Goal: Information Seeking & Learning: Learn about a topic

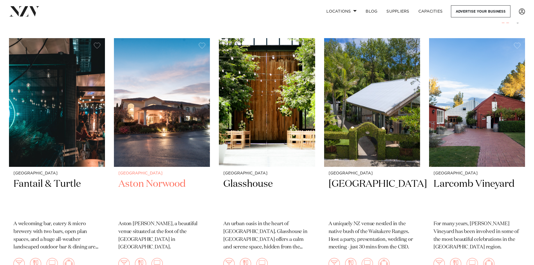
scroll to position [56, 0]
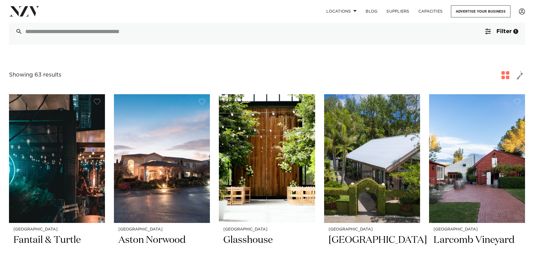
click at [519, 77] on span "button" at bounding box center [519, 75] width 7 height 10
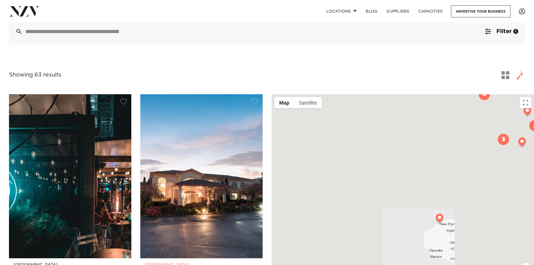
drag, startPoint x: 421, startPoint y: 145, endPoint x: 254, endPoint y: 167, distance: 168.6
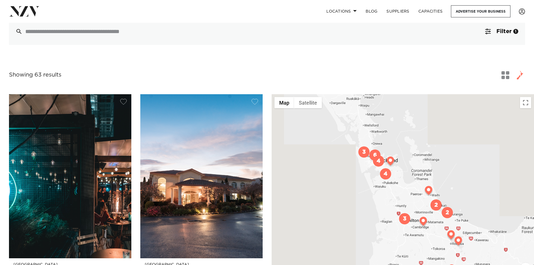
drag, startPoint x: 358, startPoint y: 163, endPoint x: 365, endPoint y: 224, distance: 60.4
click at [365, 224] on div at bounding box center [402, 197] width 262 height 207
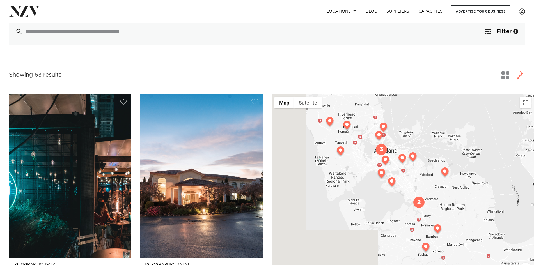
drag, startPoint x: 374, startPoint y: 169, endPoint x: 307, endPoint y: 204, distance: 76.5
click at [307, 204] on div at bounding box center [402, 197] width 262 height 207
click at [346, 126] on img at bounding box center [347, 126] width 10 height 11
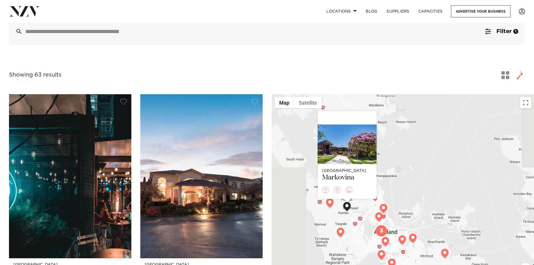
click at [331, 204] on img at bounding box center [330, 203] width 10 height 11
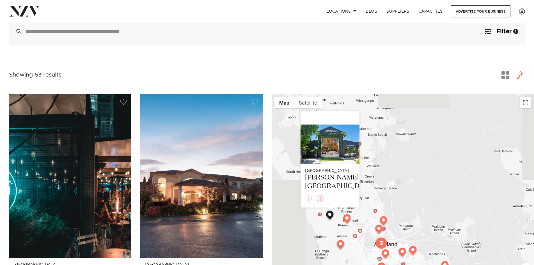
click at [384, 218] on img at bounding box center [383, 221] width 10 height 11
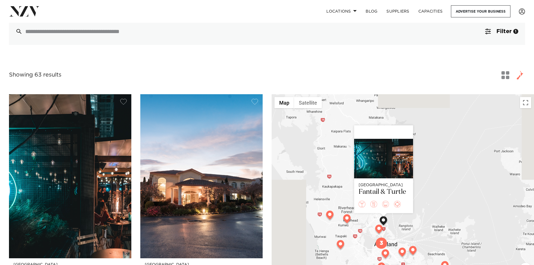
click at [340, 244] on img at bounding box center [340, 245] width 10 height 11
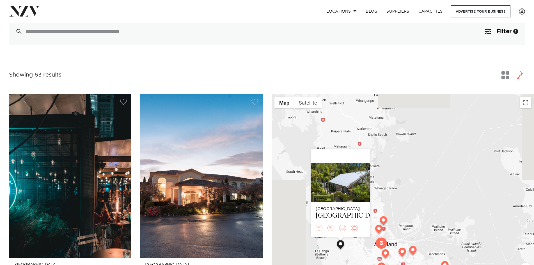
click at [378, 231] on img at bounding box center [379, 230] width 10 height 11
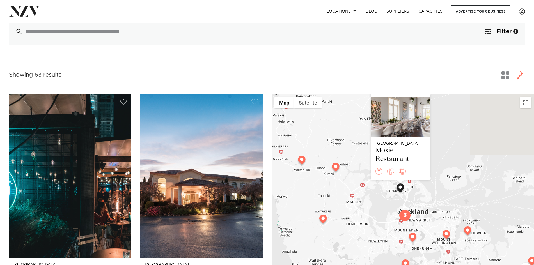
drag, startPoint x: 360, startPoint y: 240, endPoint x: 347, endPoint y: 178, distance: 63.6
click at [347, 178] on div "Auckland Moxie Restaurant" at bounding box center [402, 197] width 262 height 207
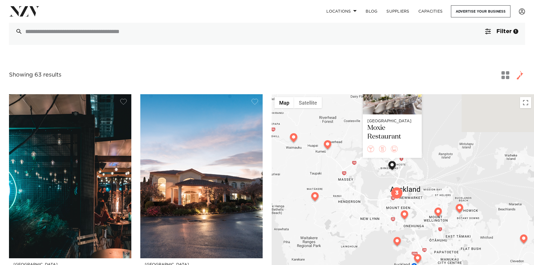
click at [393, 190] on img "3" at bounding box center [396, 192] width 11 height 11
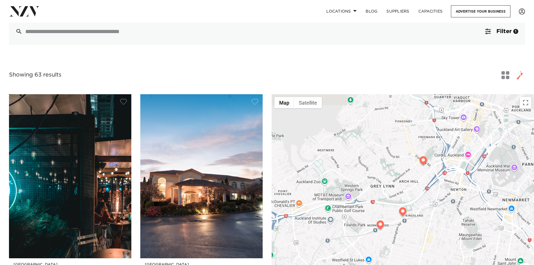
click at [404, 209] on img at bounding box center [403, 212] width 10 height 11
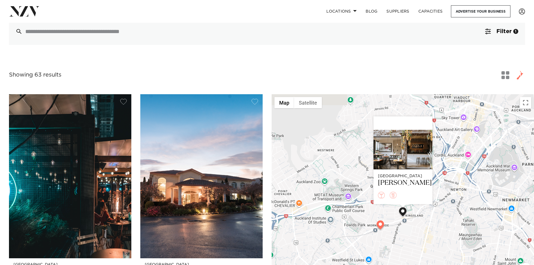
click at [381, 222] on img at bounding box center [380, 225] width 10 height 11
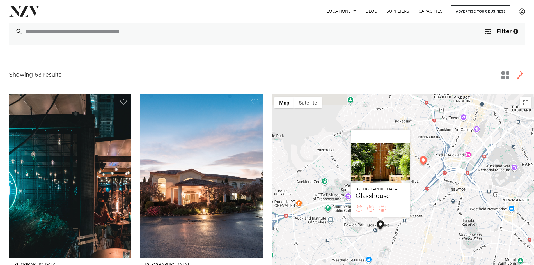
click at [425, 159] on img at bounding box center [423, 161] width 10 height 11
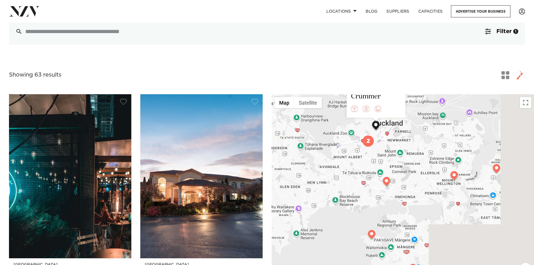
drag, startPoint x: 470, startPoint y: 231, endPoint x: 390, endPoint y: 136, distance: 124.4
click at [390, 136] on div "Auckland Space on Crummer" at bounding box center [402, 197] width 262 height 207
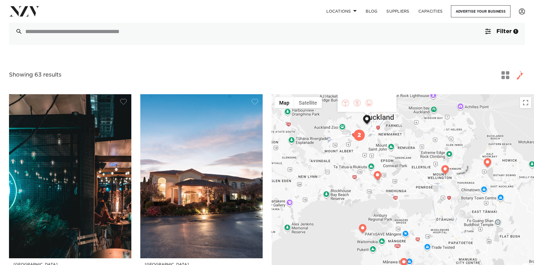
click at [379, 177] on img at bounding box center [377, 176] width 10 height 11
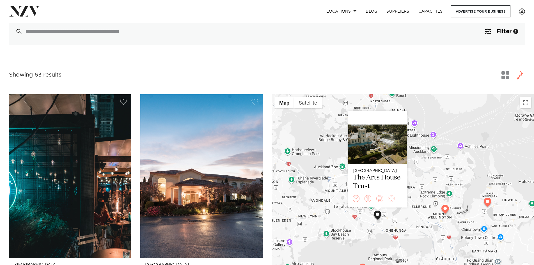
click at [446, 207] on img at bounding box center [445, 210] width 10 height 11
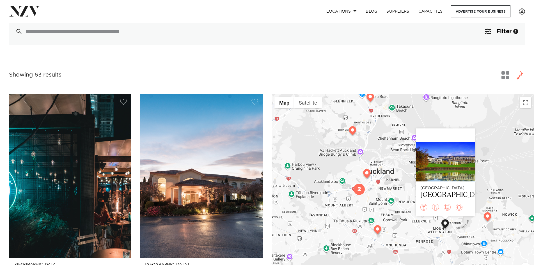
click at [486, 218] on img at bounding box center [487, 217] width 10 height 11
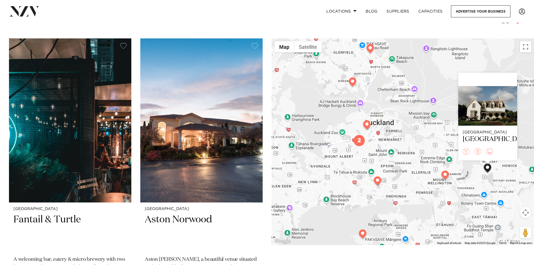
scroll to position [168, 0]
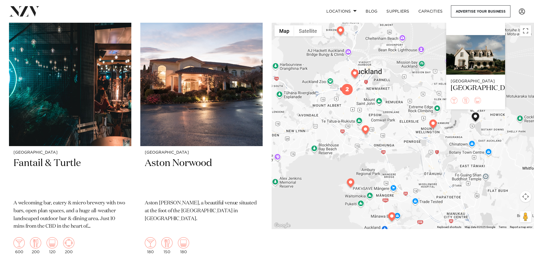
drag, startPoint x: 452, startPoint y: 185, endPoint x: 429, endPoint y: 151, distance: 41.1
click at [439, 148] on div "Auckland Howick Historical Village" at bounding box center [402, 125] width 262 height 207
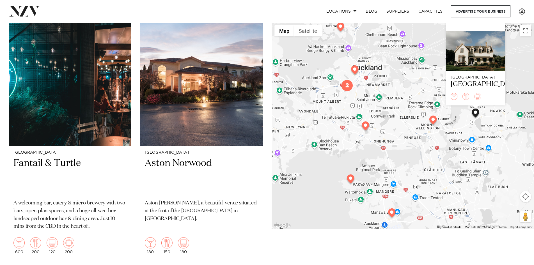
click at [351, 176] on img at bounding box center [350, 179] width 10 height 11
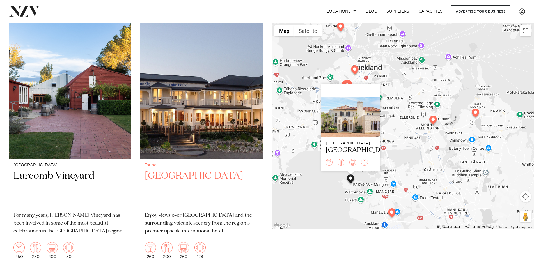
scroll to position [729, 0]
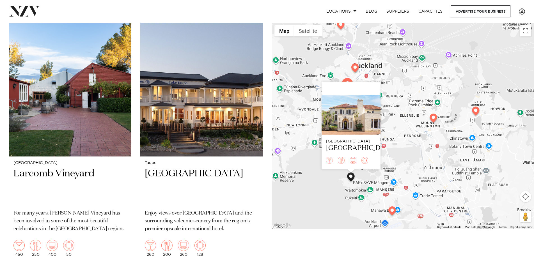
drag, startPoint x: 402, startPoint y: 151, endPoint x: 402, endPoint y: 148, distance: 3.7
click at [403, 148] on div "Auckland Puketutu Island Estate" at bounding box center [402, 125] width 262 height 207
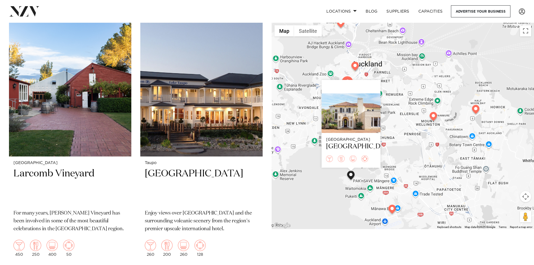
click at [391, 208] on img at bounding box center [392, 210] width 10 height 11
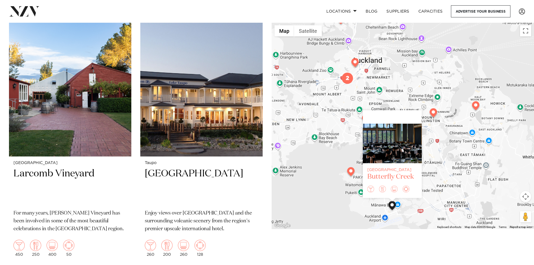
click at [386, 138] on div at bounding box center [392, 144] width 59 height 40
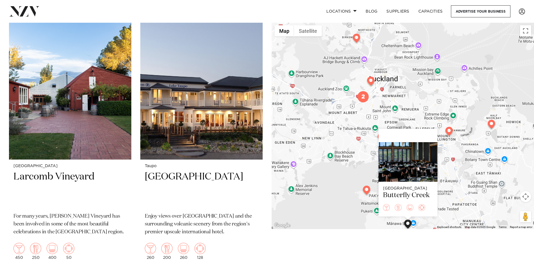
drag, startPoint x: 326, startPoint y: 96, endPoint x: 380, endPoint y: 181, distance: 101.2
click at [376, 176] on div "Auckland Butterfly Creek" at bounding box center [402, 125] width 262 height 207
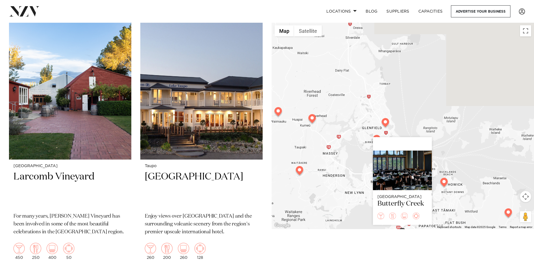
click at [310, 118] on img at bounding box center [312, 119] width 10 height 11
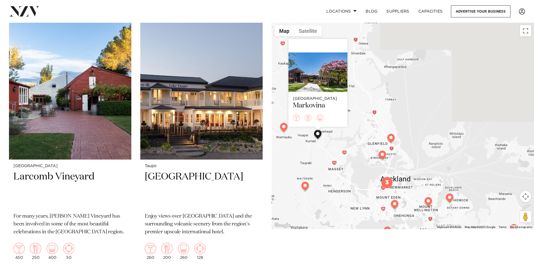
click at [285, 126] on img at bounding box center [284, 128] width 10 height 11
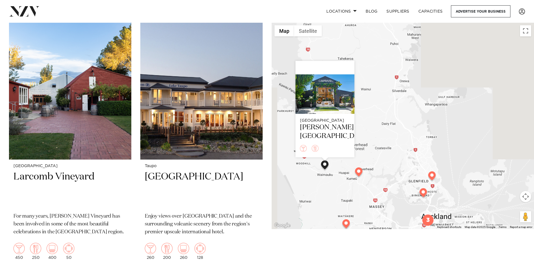
drag, startPoint x: 324, startPoint y: 163, endPoint x: 330, endPoint y: 190, distance: 27.5
click at [329, 192] on div "Auckland Camp David Gardens" at bounding box center [402, 125] width 262 height 207
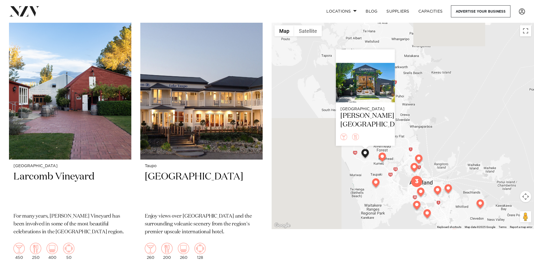
click at [411, 114] on div "Auckland Camp David Gardens" at bounding box center [402, 125] width 262 height 207
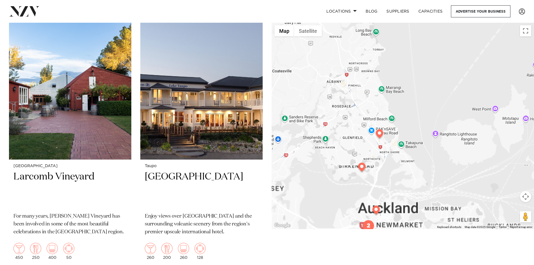
drag, startPoint x: 417, startPoint y: 181, endPoint x: 430, endPoint y: 41, distance: 140.9
click at [429, 42] on div at bounding box center [402, 125] width 262 height 207
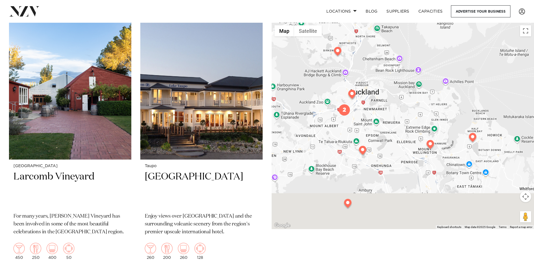
drag, startPoint x: 409, startPoint y: 117, endPoint x: 373, endPoint y: 33, distance: 91.8
click at [375, 35] on div at bounding box center [402, 125] width 262 height 207
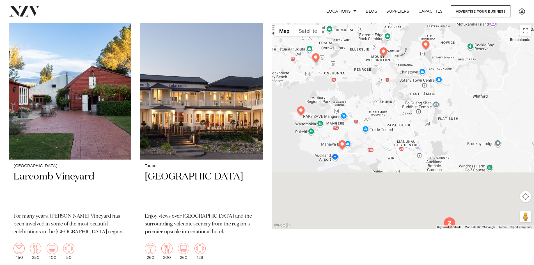
drag, startPoint x: 407, startPoint y: 147, endPoint x: 380, endPoint y: 79, distance: 72.6
click at [381, 79] on div at bounding box center [402, 125] width 262 height 207
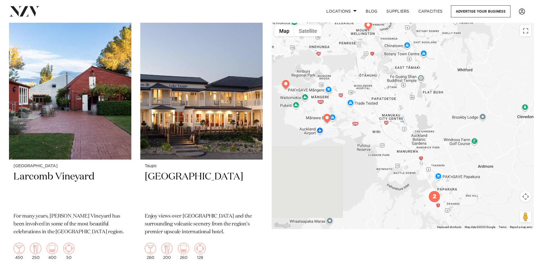
click at [434, 199] on img "2" at bounding box center [434, 196] width 11 height 11
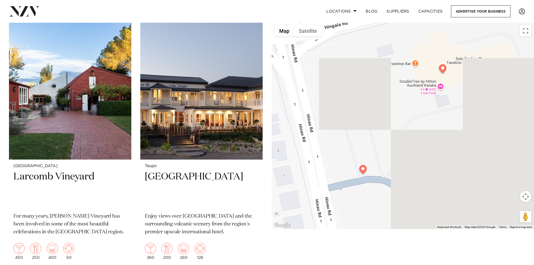
click at [362, 169] on img at bounding box center [363, 170] width 10 height 11
click at [441, 65] on img at bounding box center [442, 69] width 10 height 11
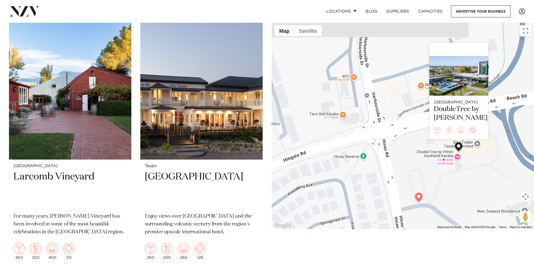
drag, startPoint x: 419, startPoint y: 199, endPoint x: 419, endPoint y: 196, distance: 3.4
click at [419, 199] on img at bounding box center [419, 198] width 10 height 11
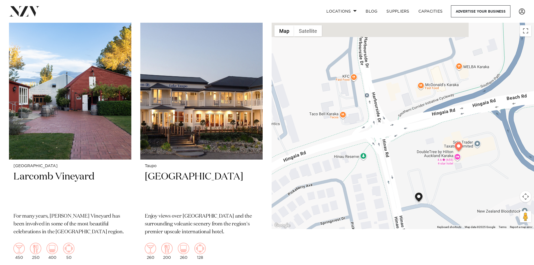
click at [418, 195] on img at bounding box center [419, 198] width 10 height 11
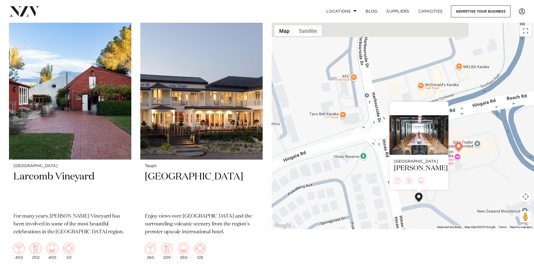
click at [481, 152] on div "Auckland Karaka Pavilion" at bounding box center [402, 125] width 262 height 207
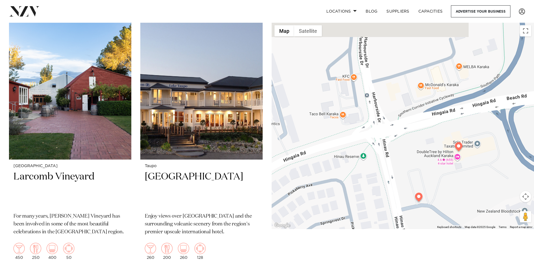
click at [462, 147] on img at bounding box center [458, 147] width 10 height 11
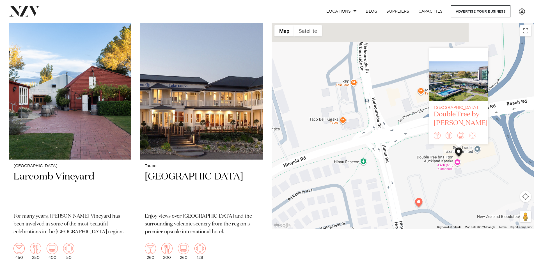
click at [457, 110] on div "DoubleTree by [PERSON_NAME]" at bounding box center [459, 118] width 50 height 17
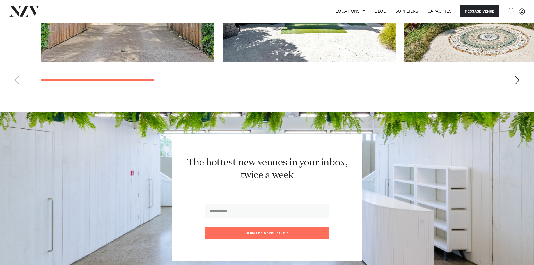
scroll to position [561, 0]
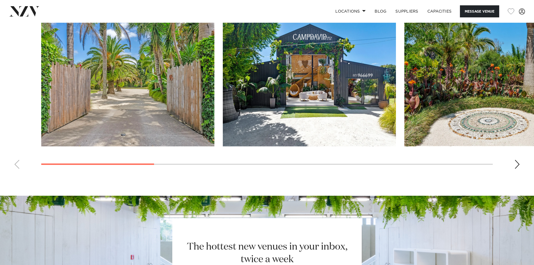
click at [523, 165] on swiper-container at bounding box center [267, 96] width 534 height 154
click at [518, 161] on div "Next slide" at bounding box center [517, 164] width 6 height 9
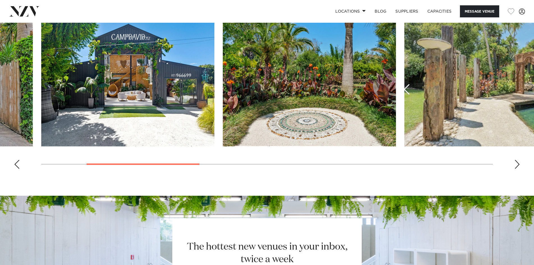
click at [517, 161] on div "Next slide" at bounding box center [517, 164] width 6 height 9
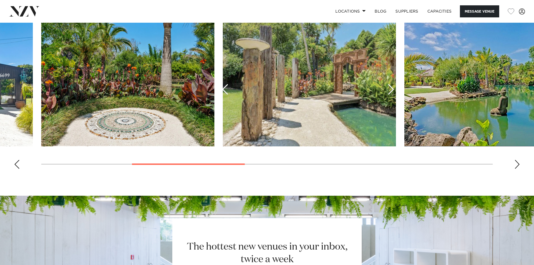
click at [517, 161] on div "Next slide" at bounding box center [517, 164] width 6 height 9
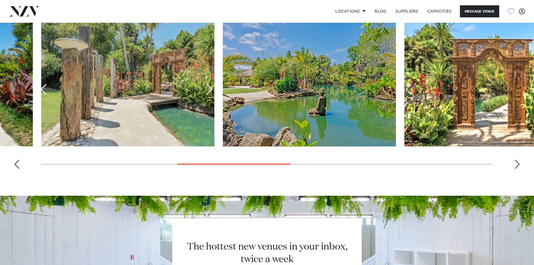
click at [517, 161] on div "Next slide" at bounding box center [517, 164] width 6 height 9
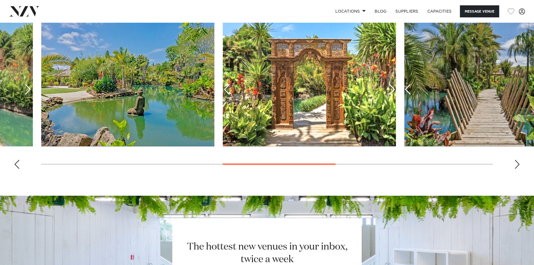
click at [517, 161] on div "Next slide" at bounding box center [517, 164] width 6 height 9
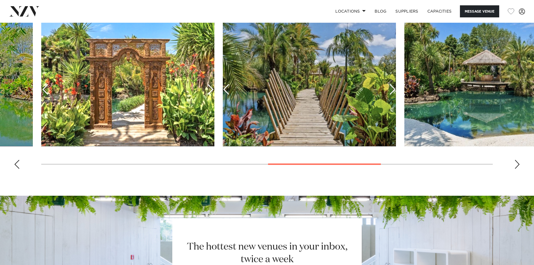
click at [517, 161] on div "Next slide" at bounding box center [517, 164] width 6 height 9
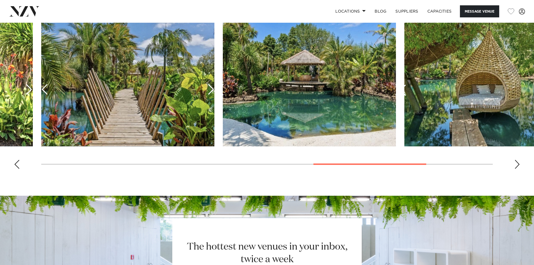
click at [517, 161] on div "Next slide" at bounding box center [517, 164] width 6 height 9
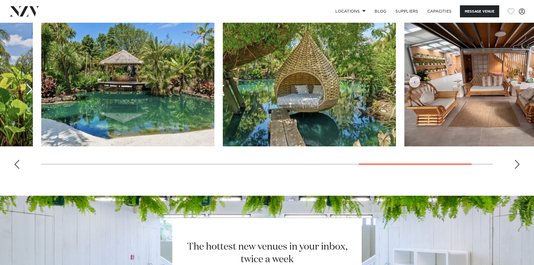
click at [517, 161] on div "Next slide" at bounding box center [517, 164] width 6 height 9
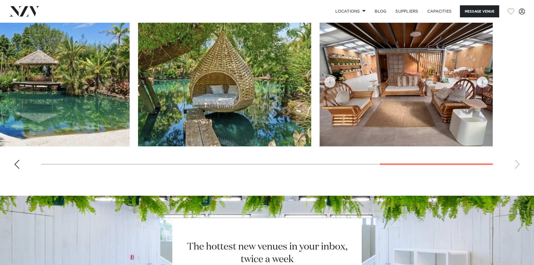
click at [517, 161] on swiper-container at bounding box center [267, 96] width 534 height 154
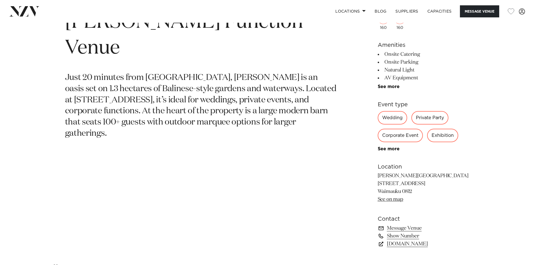
scroll to position [280, 0]
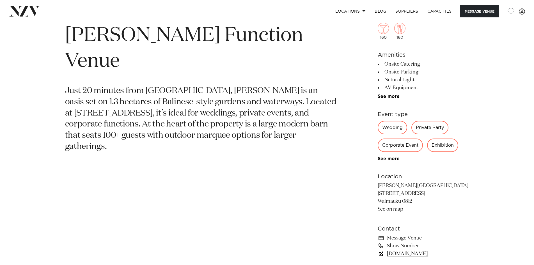
click at [404, 255] on link "CampDavid.nz" at bounding box center [422, 254] width 91 height 8
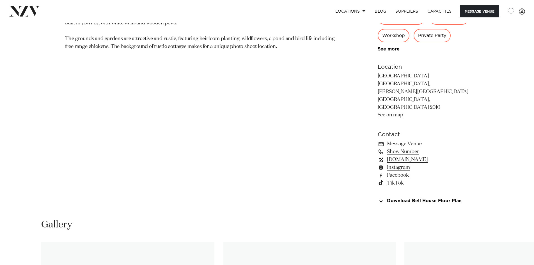
scroll to position [421, 0]
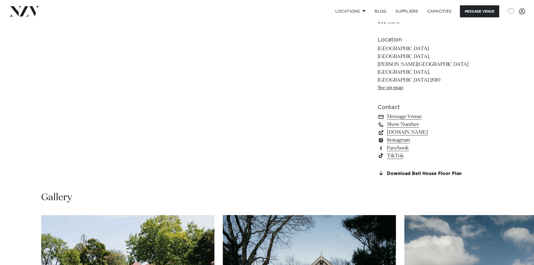
click at [421, 135] on link "www.historicalvillage.org.nz" at bounding box center [422, 132] width 91 height 8
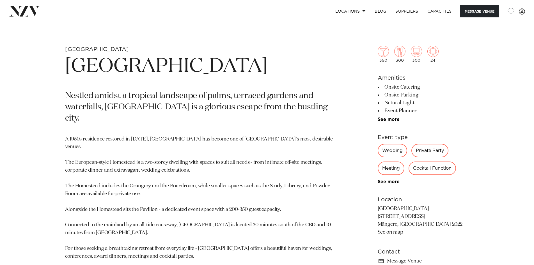
scroll to position [365, 0]
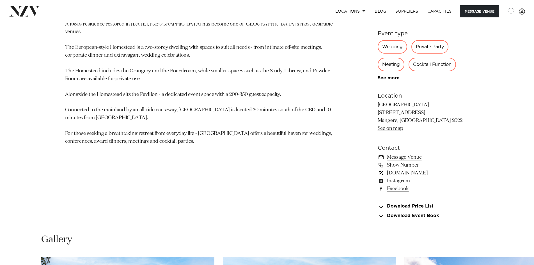
click at [430, 173] on link "www.puketutuislandestate.co.nz" at bounding box center [422, 173] width 91 height 8
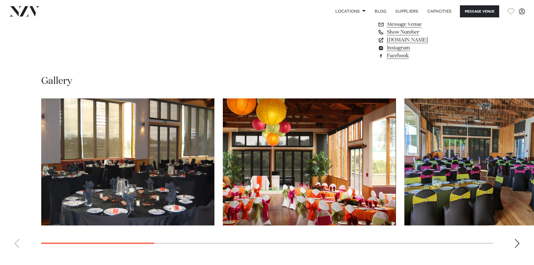
scroll to position [505, 0]
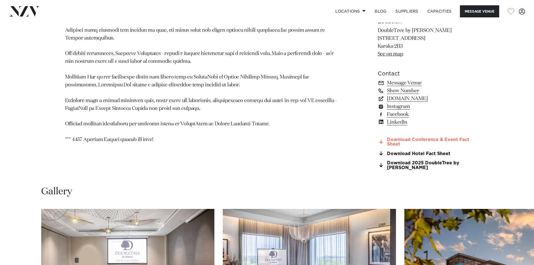
scroll to position [449, 0]
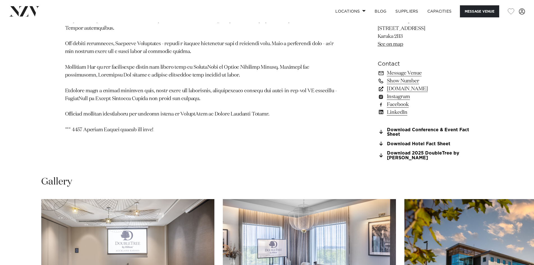
click at [402, 87] on link "[DOMAIN_NAME]" at bounding box center [422, 89] width 91 height 8
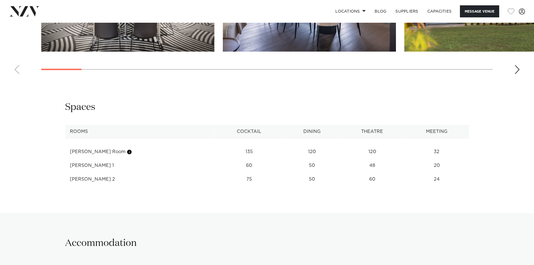
scroll to position [813, 0]
